Goal: Task Accomplishment & Management: Manage account settings

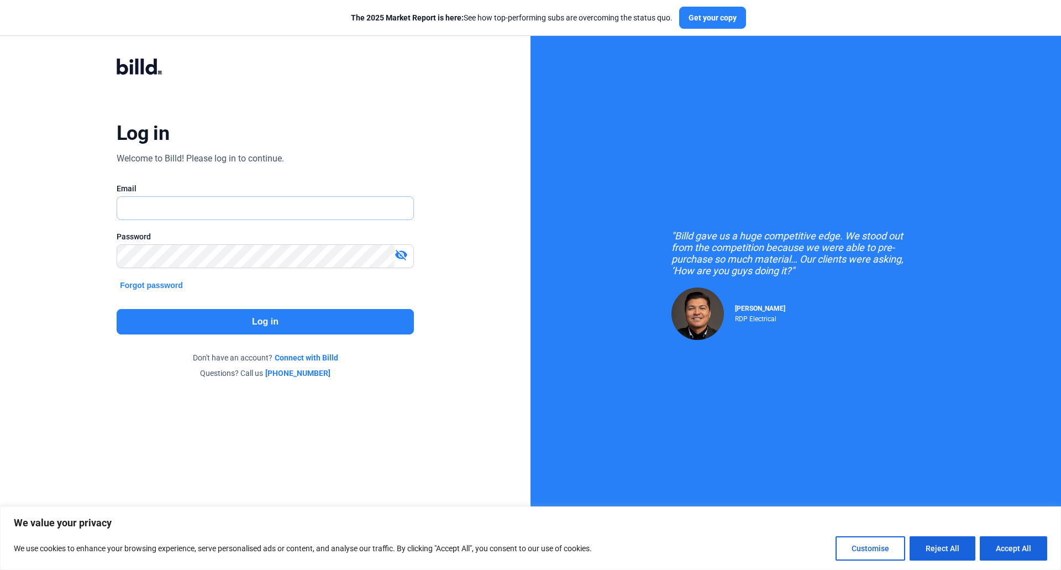
click at [331, 215] on input "text" at bounding box center [265, 208] width 296 height 23
click at [0, 559] on com-1password-button at bounding box center [0, 559] width 0 height 0
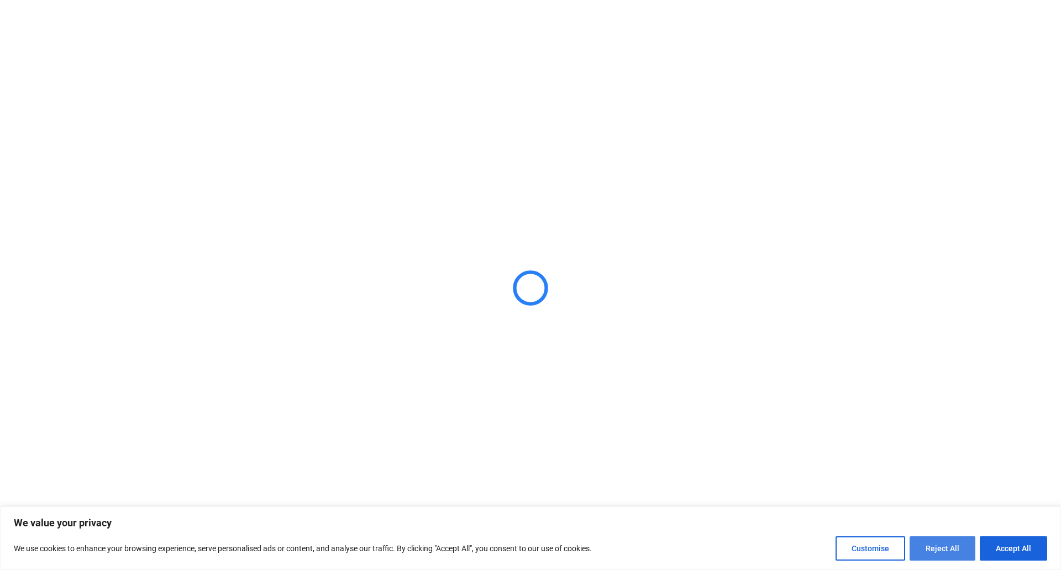
click at [928, 536] on button "Reject All" at bounding box center [943, 548] width 66 height 24
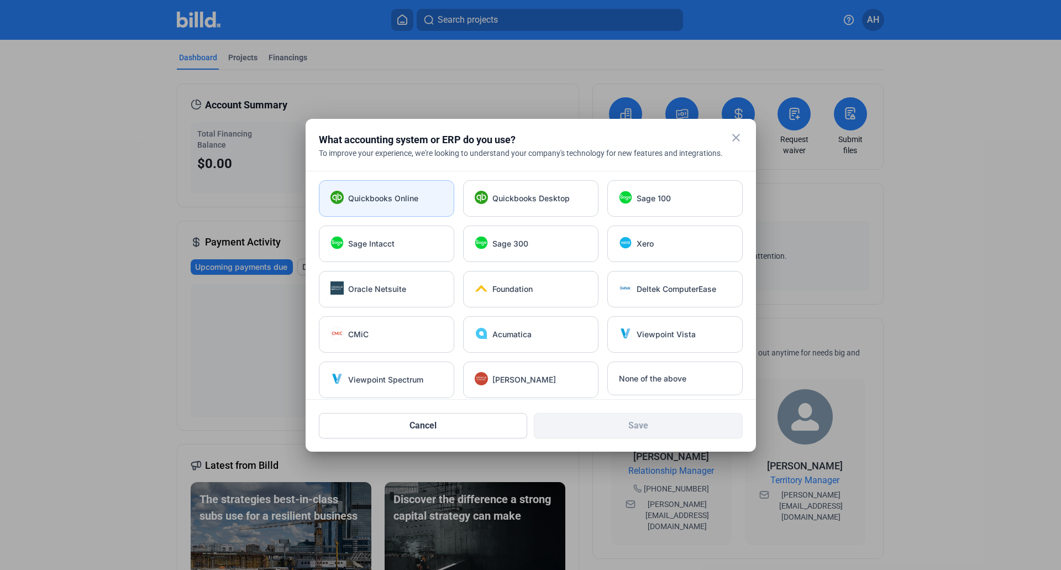
click at [390, 204] on div "Quickbooks Online" at bounding box center [386, 198] width 135 height 36
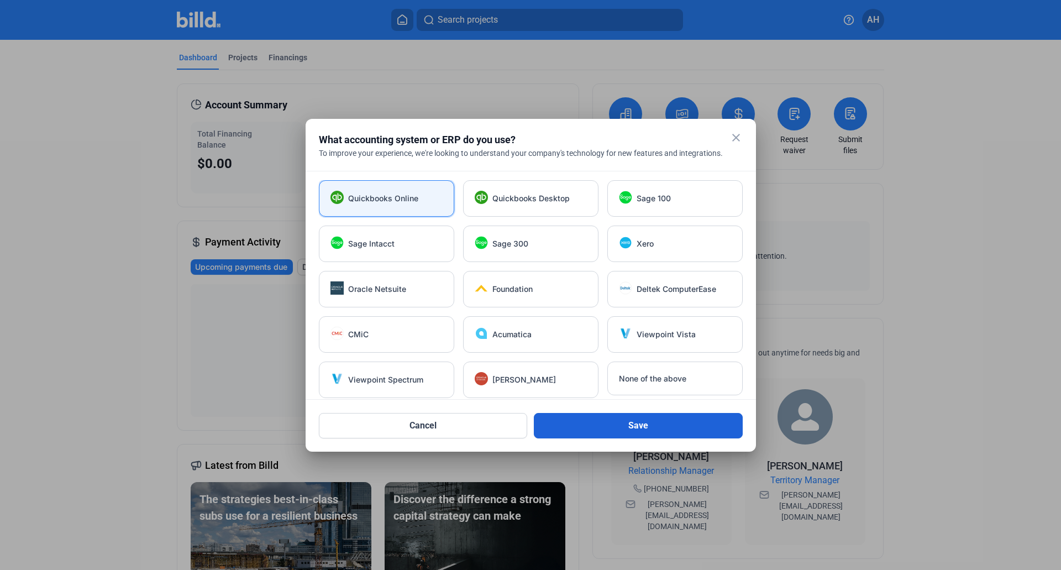
click at [598, 428] on button "Save" at bounding box center [638, 425] width 209 height 25
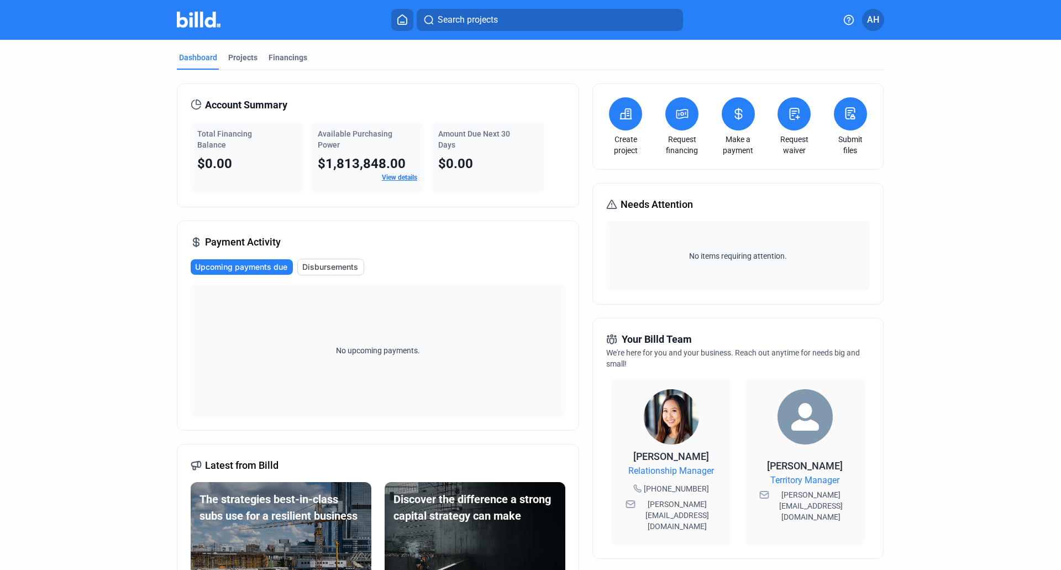
click at [403, 176] on link "View details" at bounding box center [399, 178] width 35 height 8
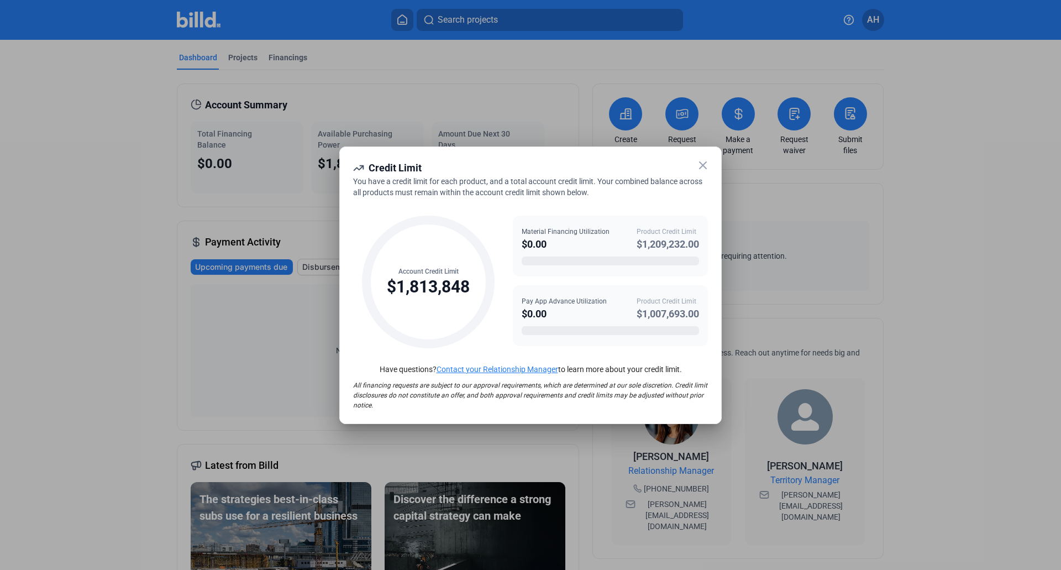
click at [702, 161] on icon at bounding box center [702, 165] width 13 height 13
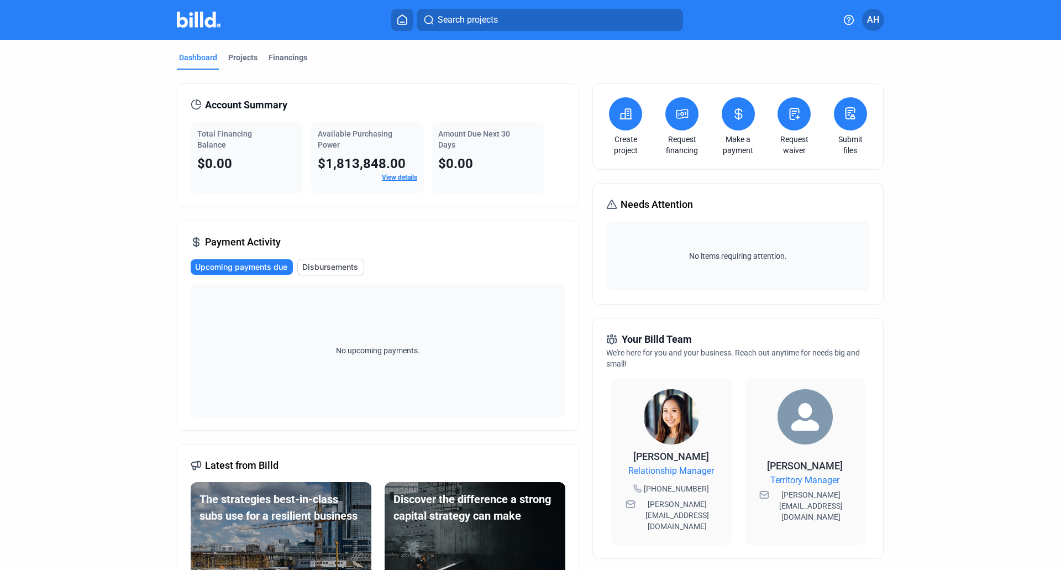
click at [616, 121] on button at bounding box center [625, 113] width 33 height 33
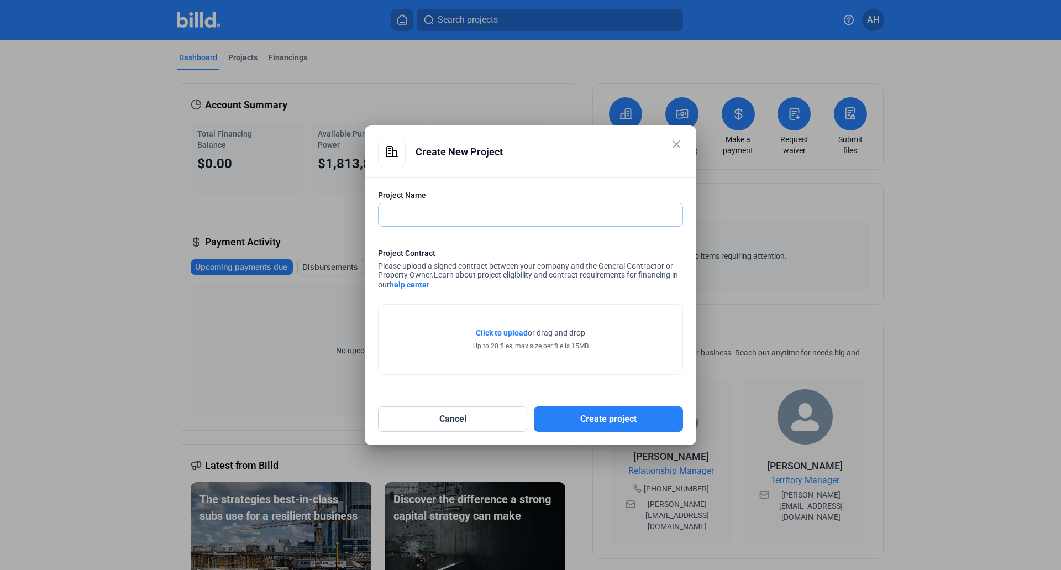
click at [538, 209] on input "text" at bounding box center [531, 214] width 304 height 23
type input "Metro Paving"
click at [510, 330] on span "Click to upload" at bounding box center [502, 332] width 52 height 9
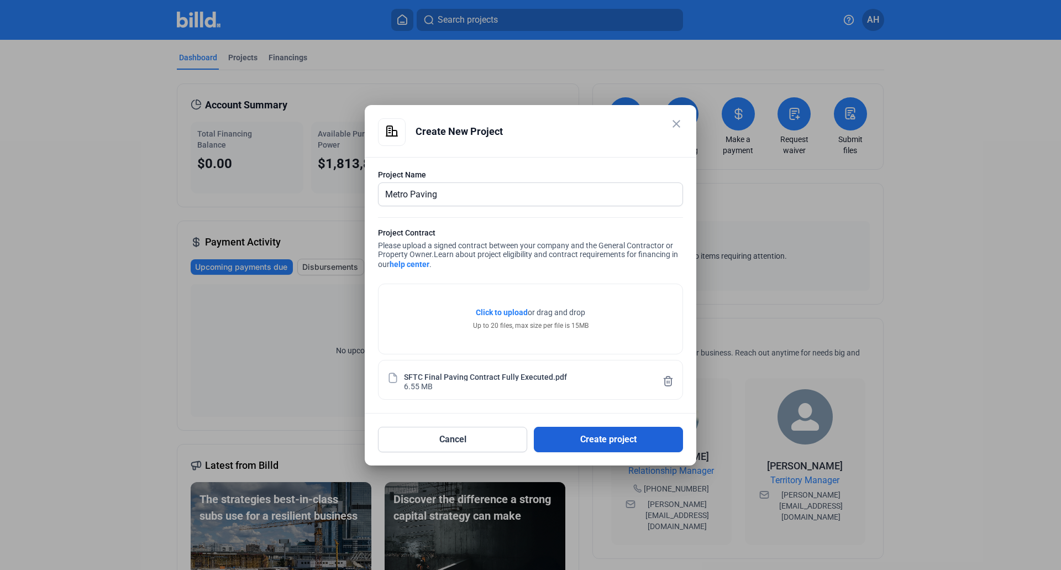
click at [615, 437] on button "Create project" at bounding box center [608, 439] width 149 height 25
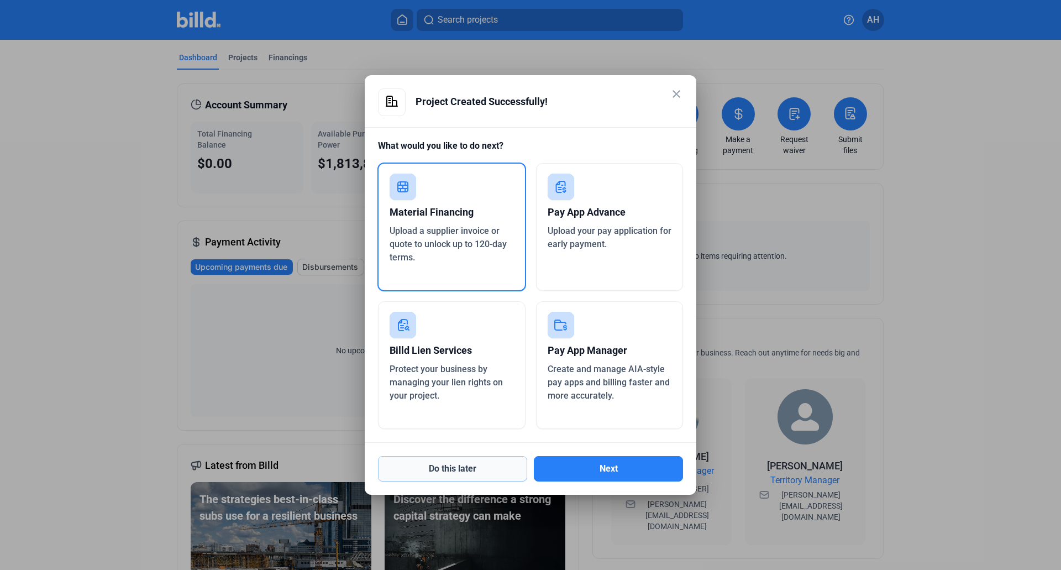
click at [491, 468] on button "Do this later" at bounding box center [452, 468] width 149 height 25
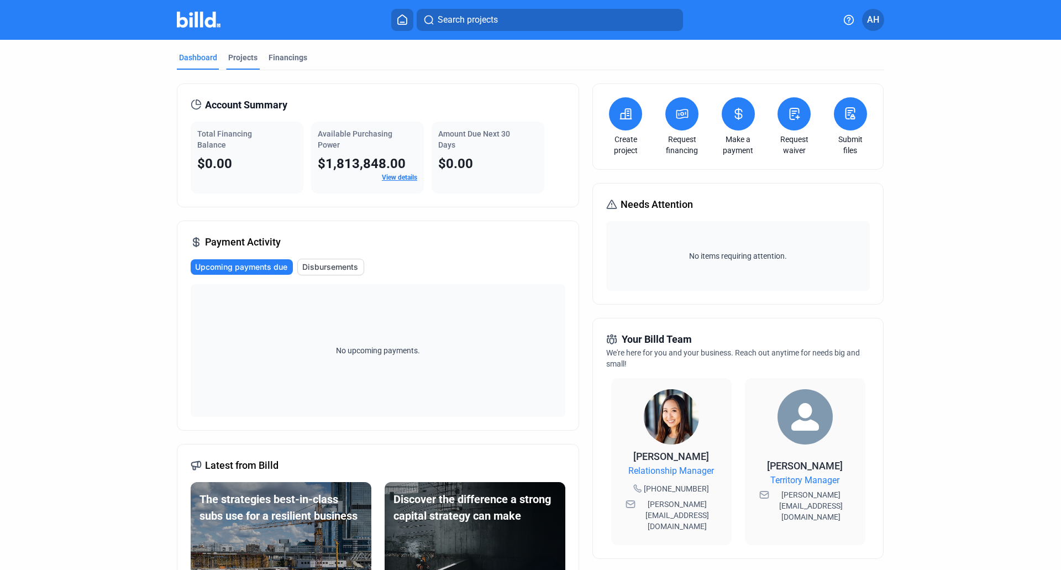
click at [235, 57] on div "Projects" at bounding box center [242, 57] width 29 height 11
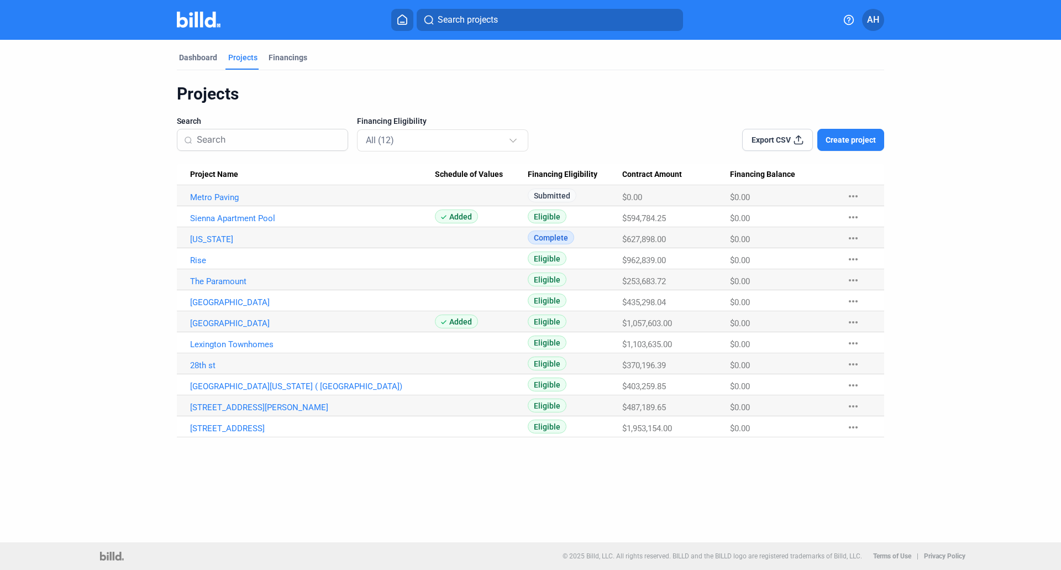
click at [200, 49] on mat-tab-group "Dashboard Projects Financings Projects Search Financing Eligibility All (12) Ex…" at bounding box center [530, 238] width 707 height 397
click at [195, 57] on div "Dashboard" at bounding box center [198, 57] width 38 height 11
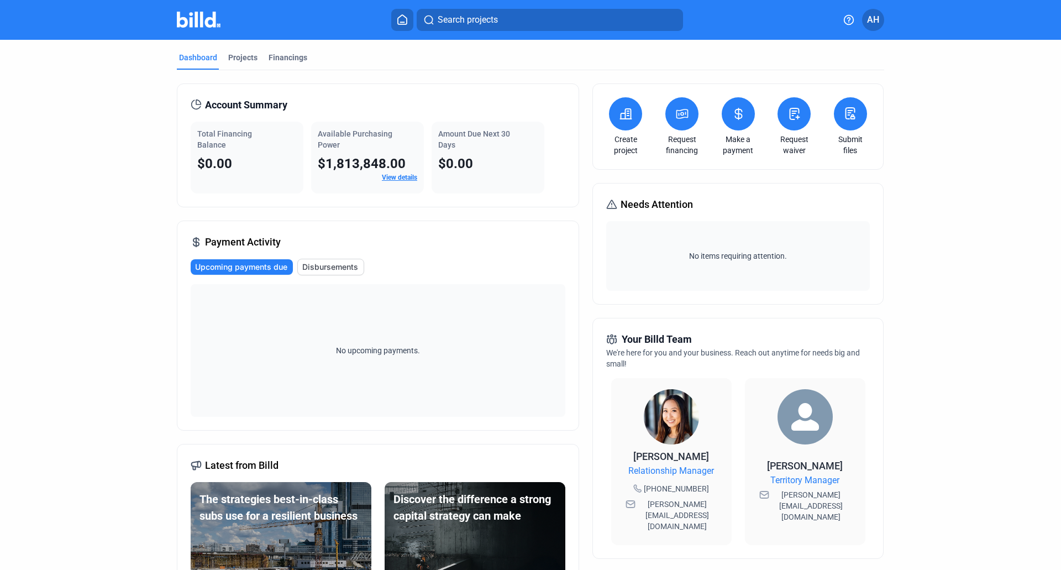
click at [870, 23] on span "AH" at bounding box center [873, 19] width 12 height 13
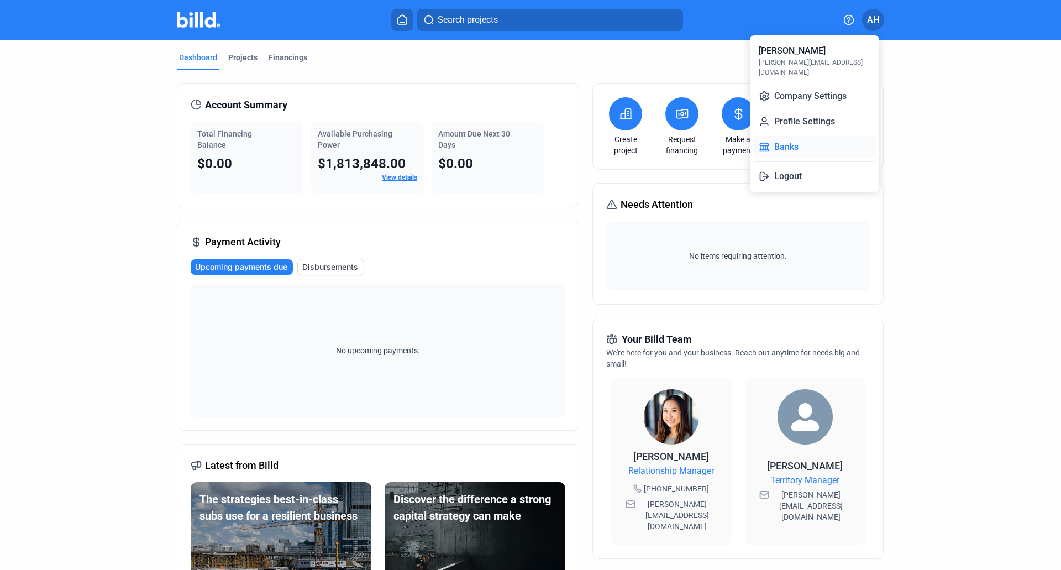
click at [794, 136] on button "Banks" at bounding box center [814, 147] width 120 height 22
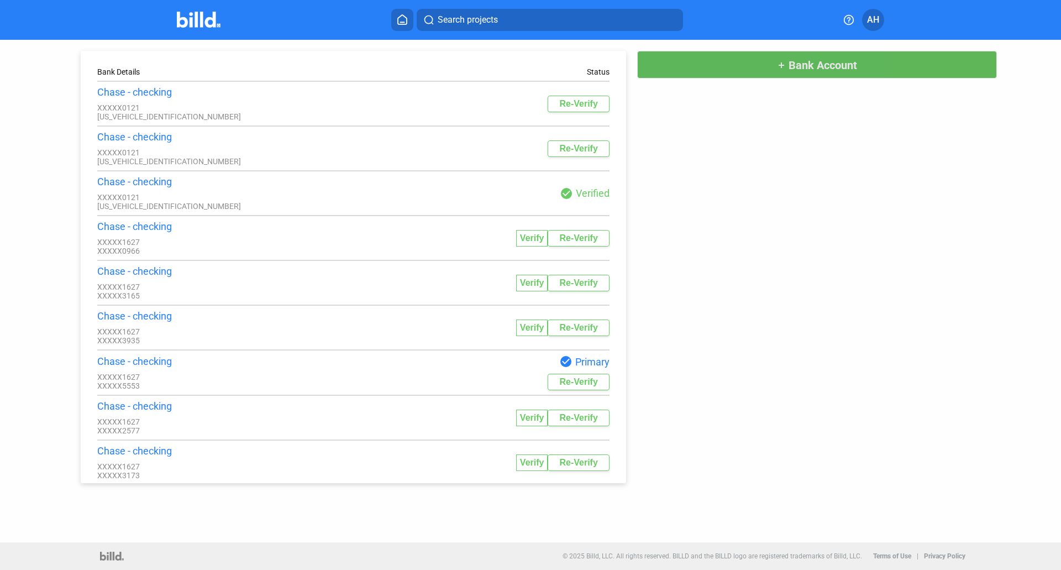
click at [731, 64] on button "add Bank Account" at bounding box center [817, 65] width 360 height 28
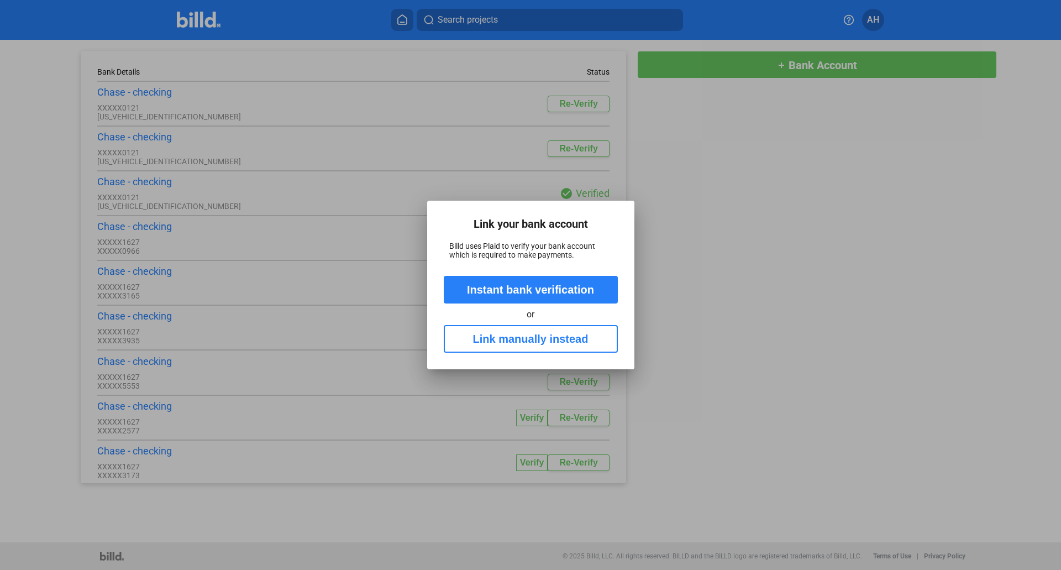
click at [515, 286] on button "Instant bank verification" at bounding box center [531, 290] width 174 height 28
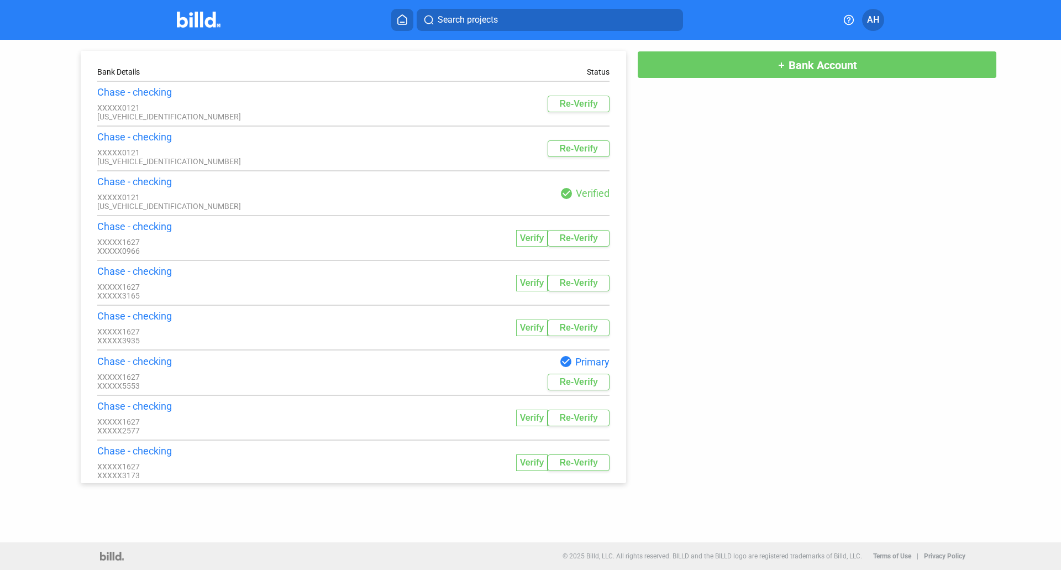
click at [753, 69] on button "add Bank Account" at bounding box center [817, 65] width 360 height 28
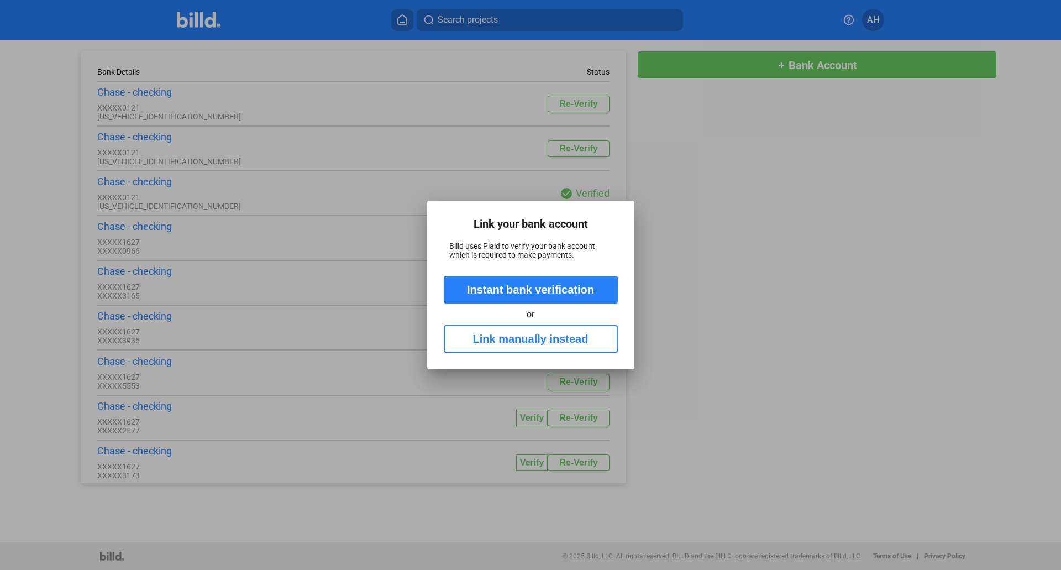
click at [493, 337] on button "Link manually instead" at bounding box center [531, 339] width 174 height 28
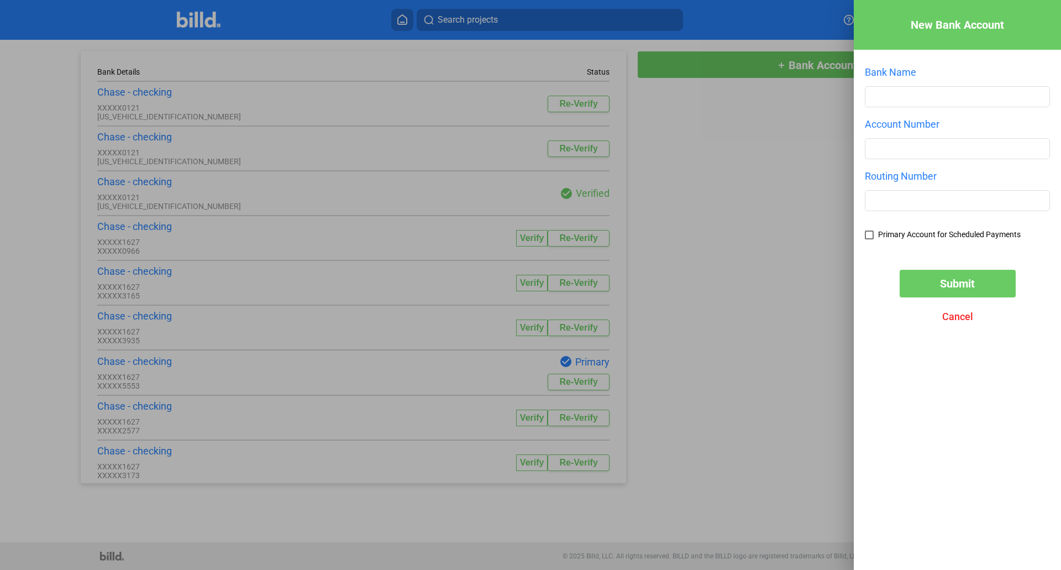
click at [716, 228] on div at bounding box center [530, 285] width 1061 height 570
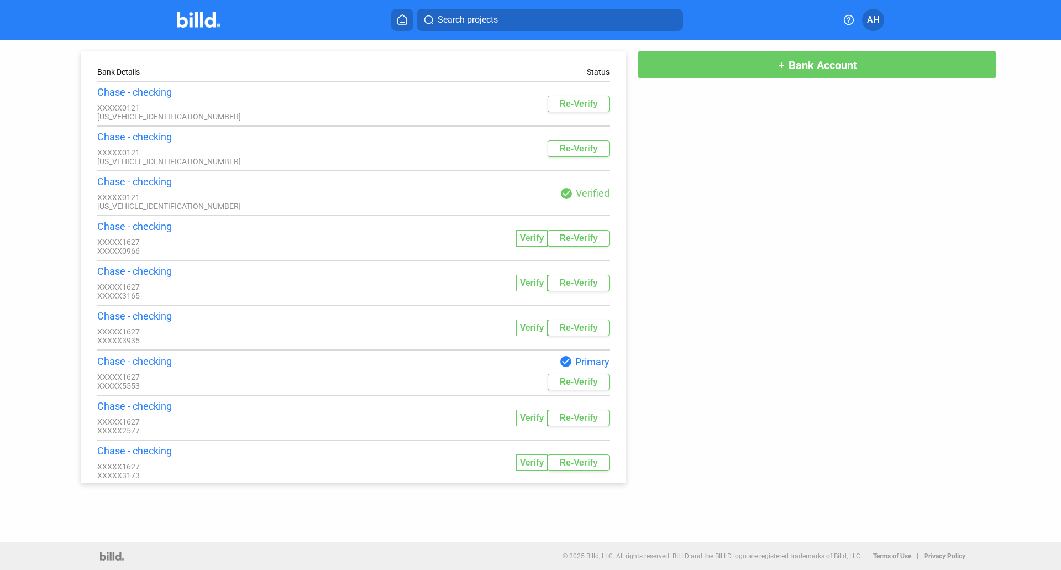
click at [870, 28] on button "AH" at bounding box center [873, 20] width 22 height 22
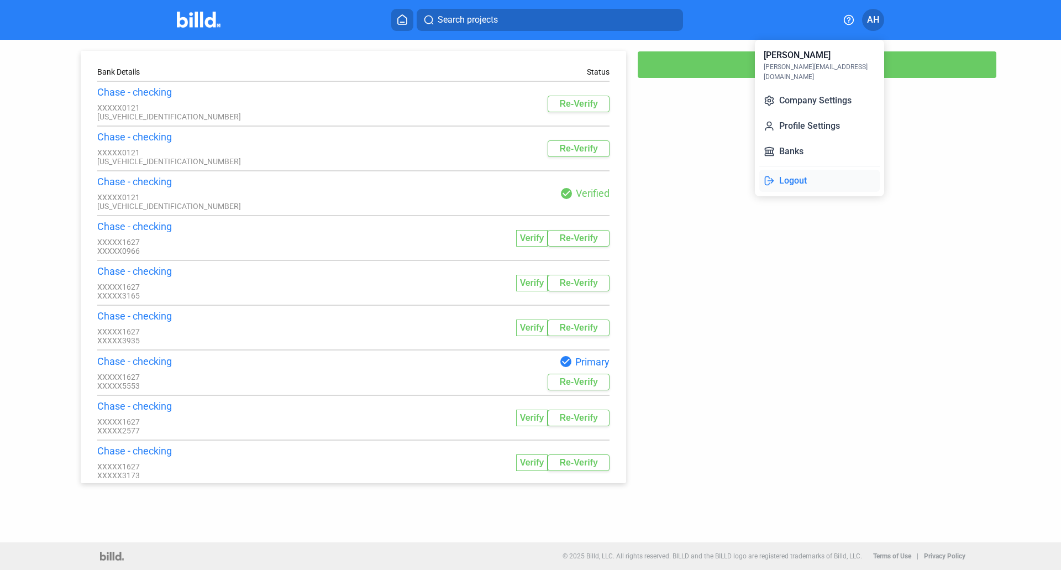
click at [818, 170] on button "Logout" at bounding box center [819, 181] width 120 height 22
